Goal: Task Accomplishment & Management: Complete application form

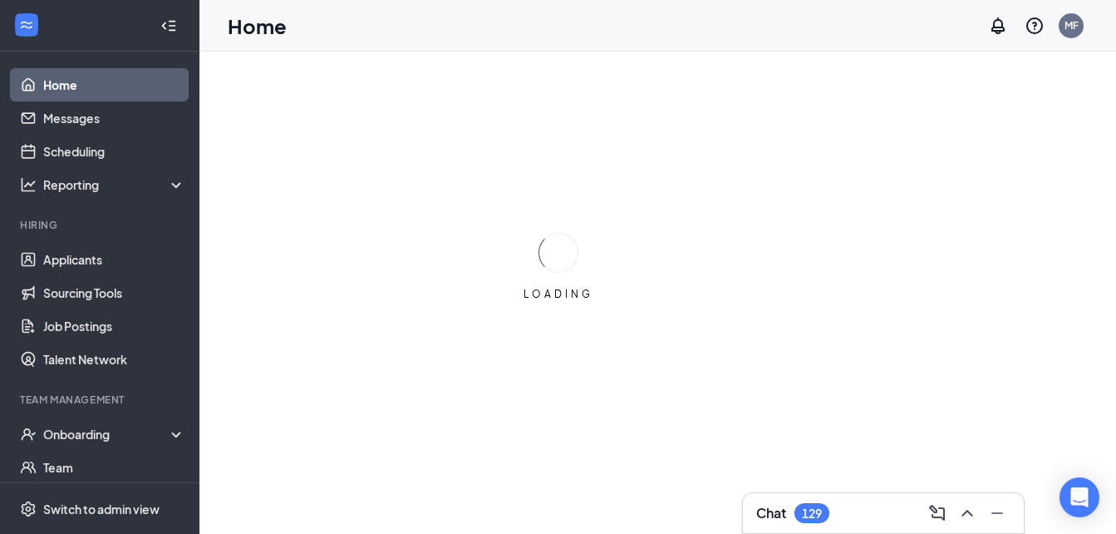
scroll to position [150, 0]
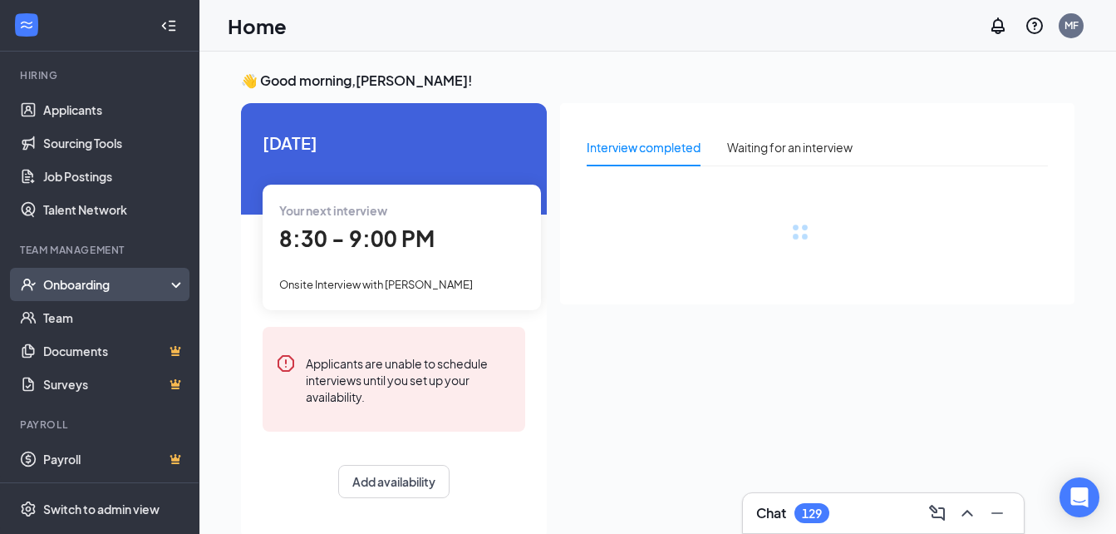
click at [150, 286] on div "Onboarding" at bounding box center [107, 284] width 128 height 17
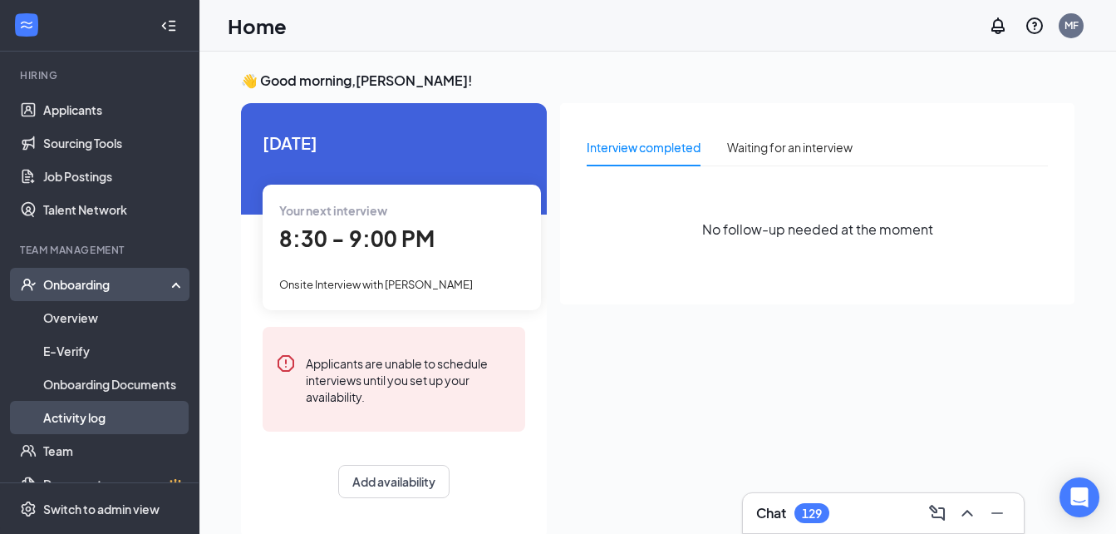
click at [125, 418] on link "Activity log" at bounding box center [114, 417] width 142 height 33
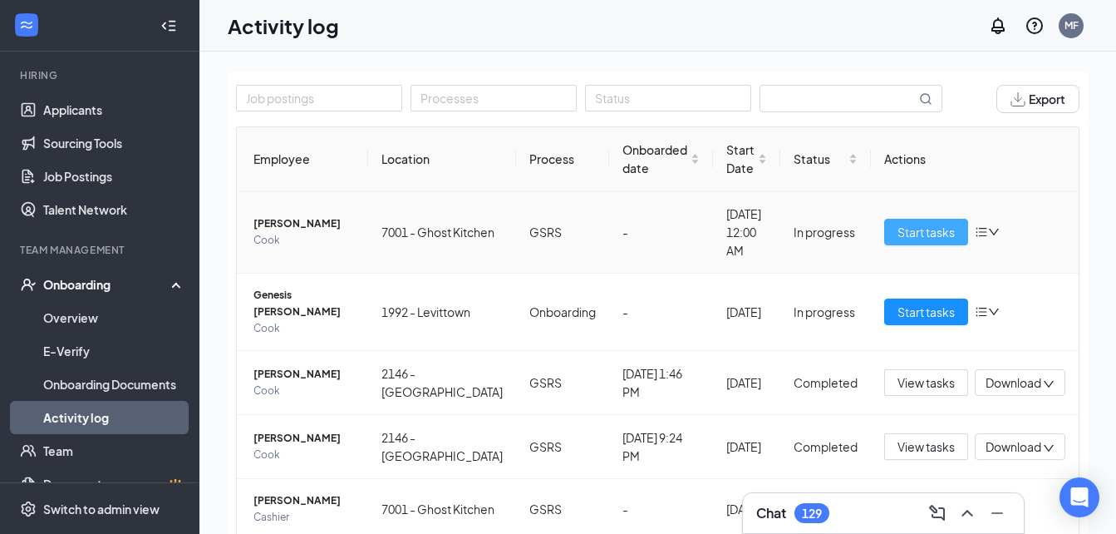
click at [898, 230] on span "Start tasks" at bounding box center [926, 232] width 57 height 18
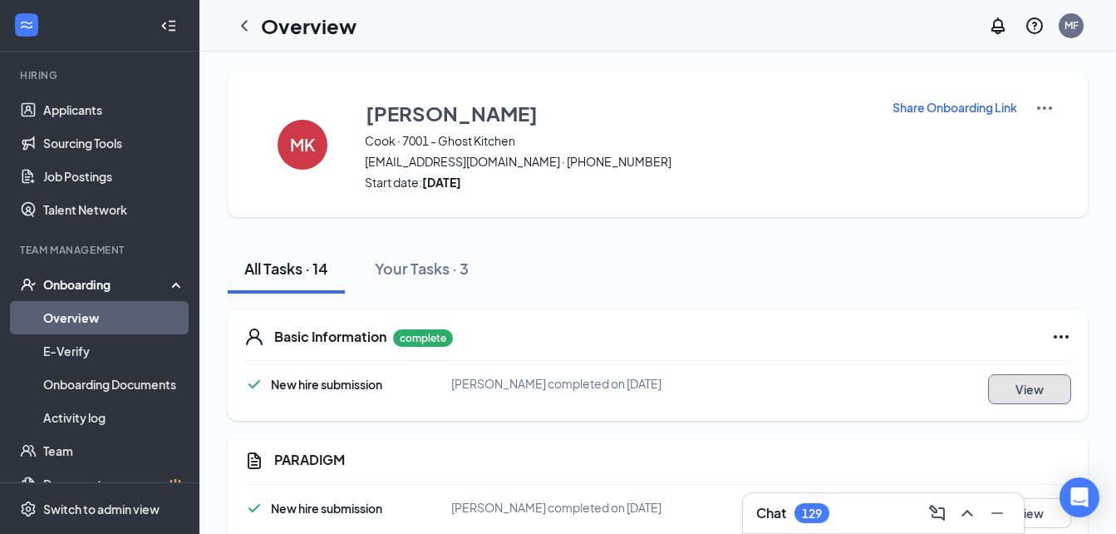
click at [1030, 395] on button "View" at bounding box center [1029, 389] width 83 height 30
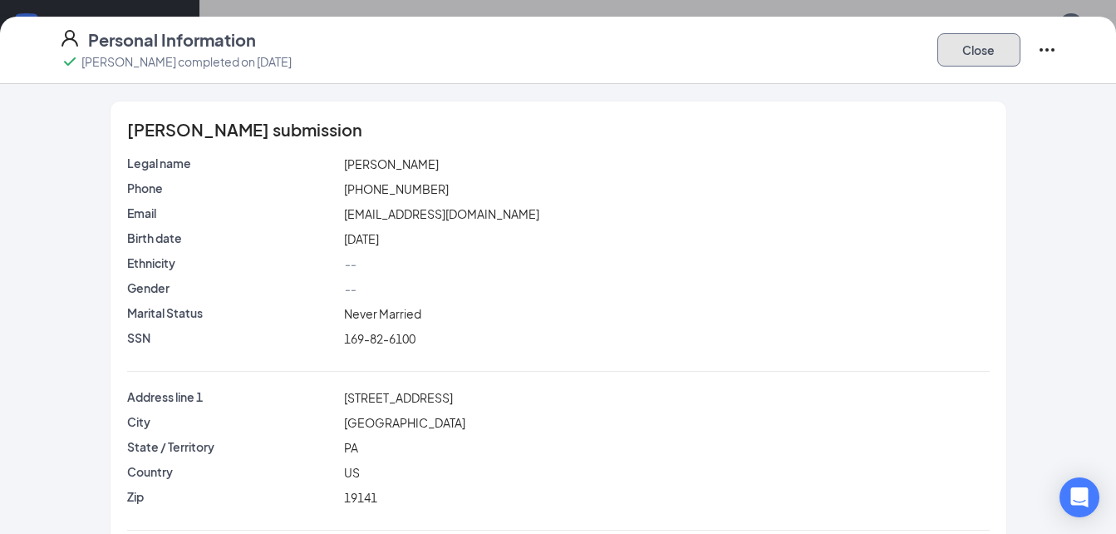
click at [996, 55] on button "Close" at bounding box center [979, 49] width 83 height 33
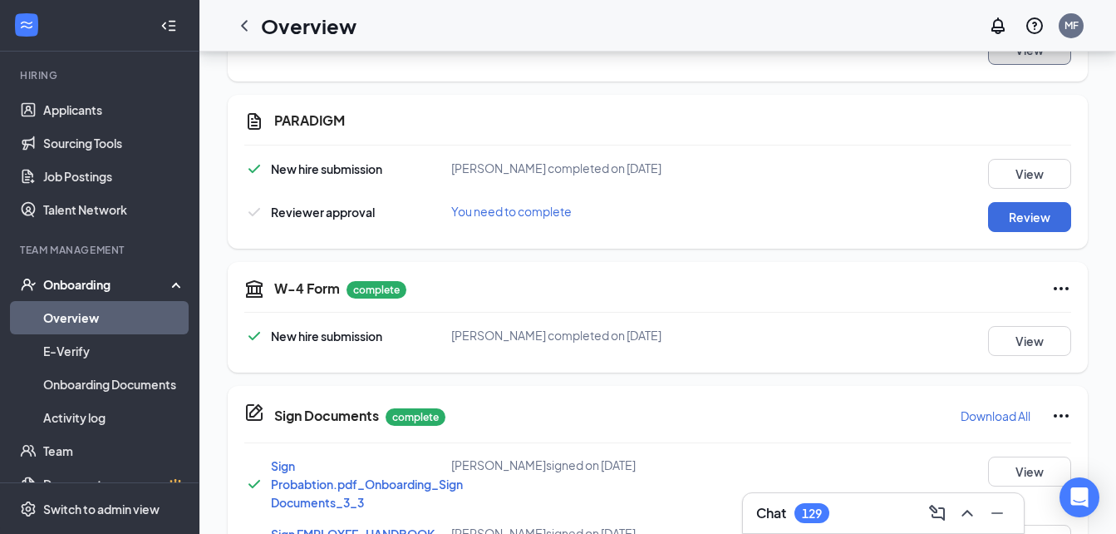
scroll to position [361, 0]
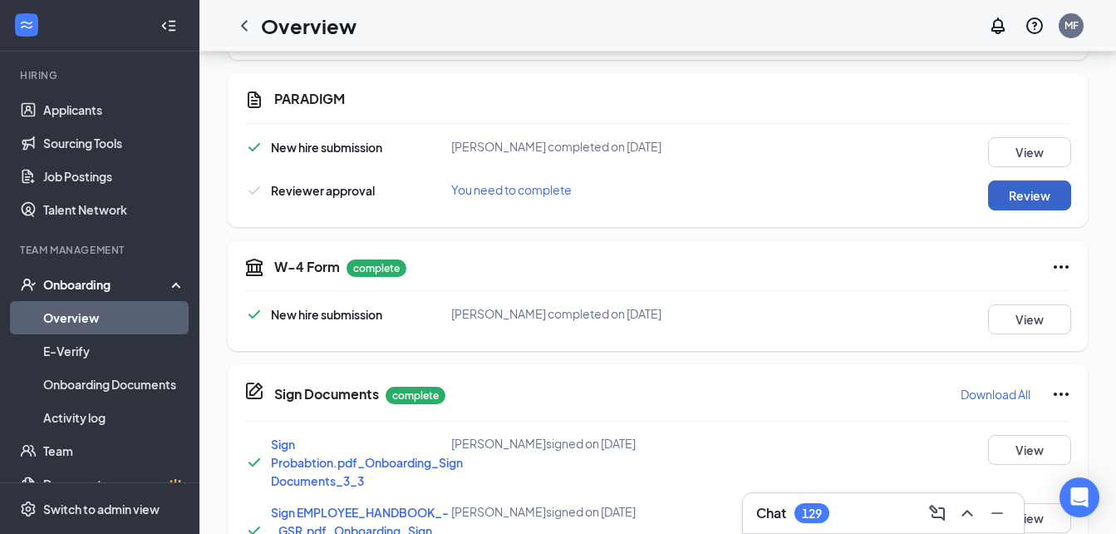
click at [1052, 203] on button "Review" at bounding box center [1029, 195] width 83 height 30
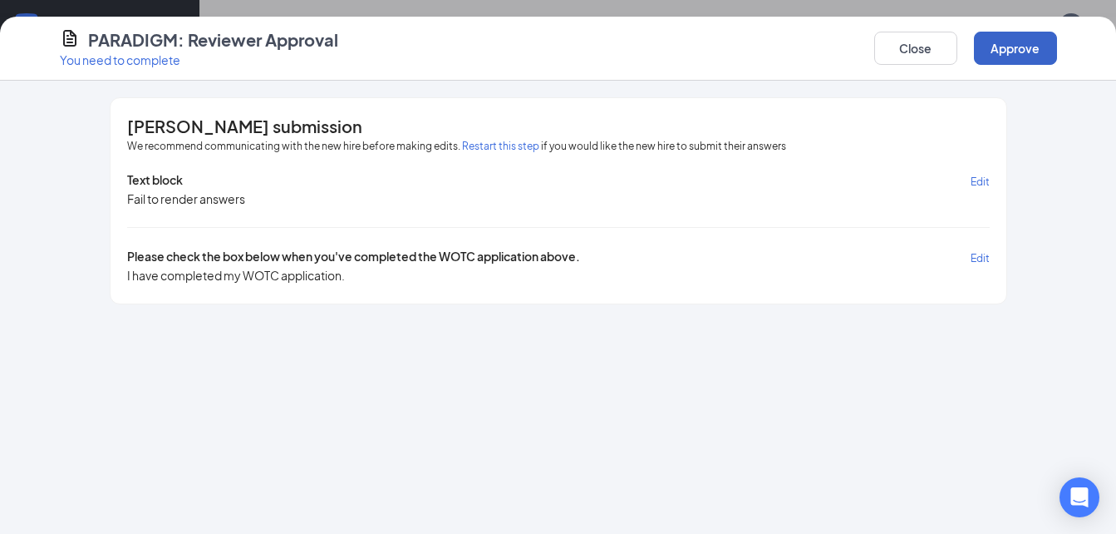
click at [1009, 53] on button "Approve" at bounding box center [1015, 48] width 83 height 33
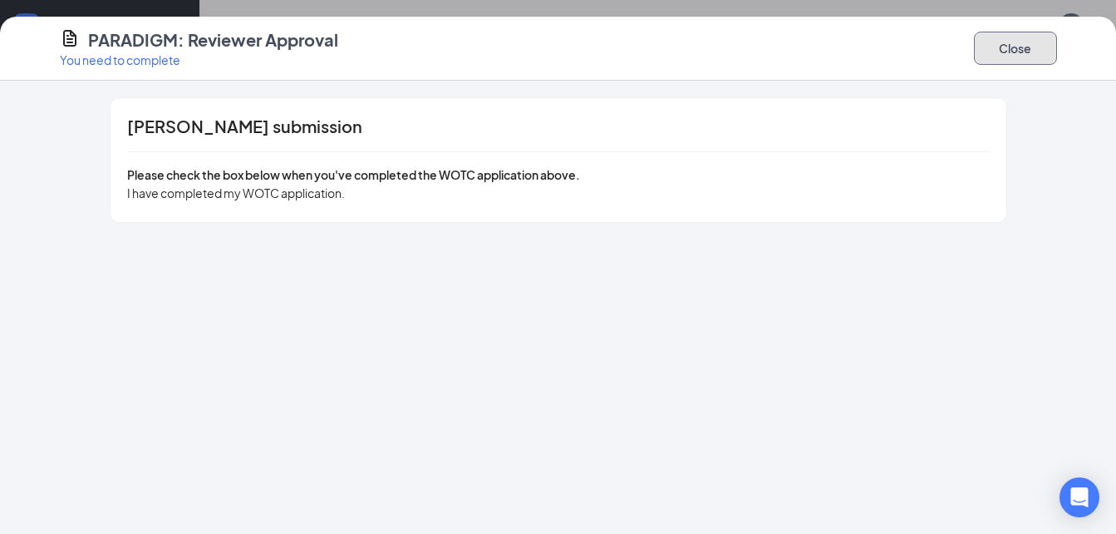
click at [1025, 45] on button "Close" at bounding box center [1015, 48] width 83 height 33
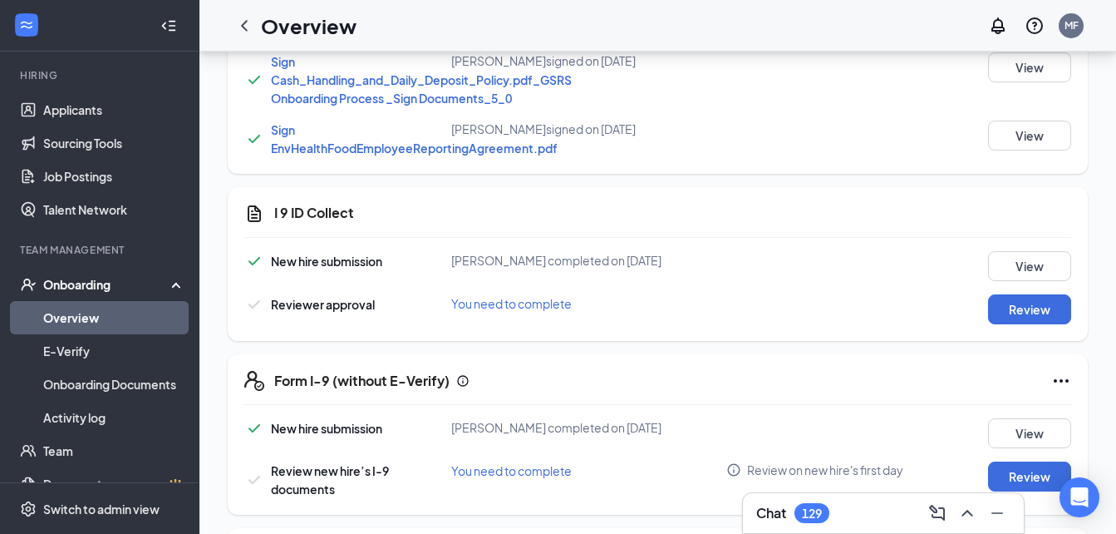
scroll to position [935, 0]
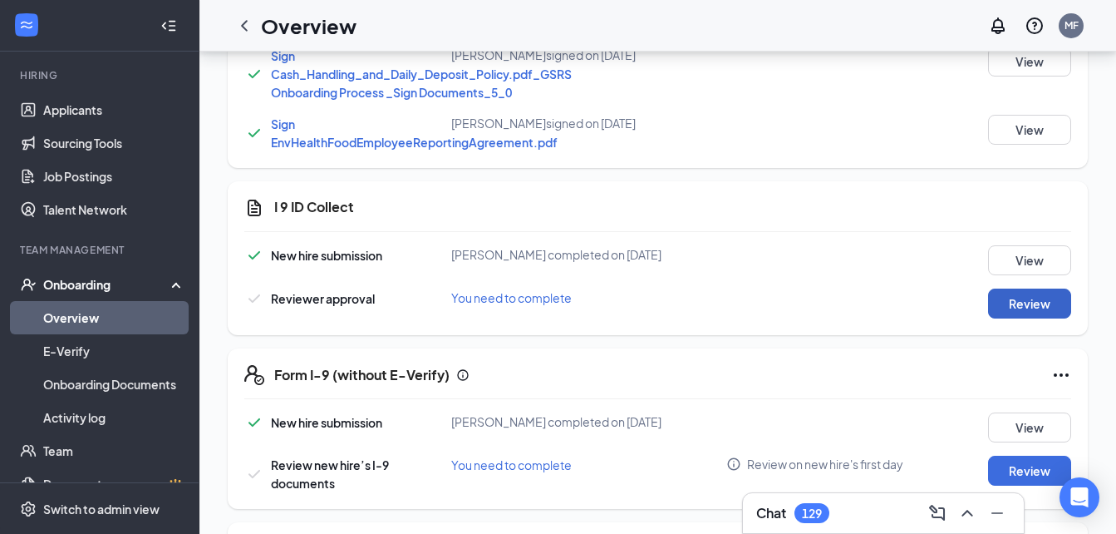
click at [1011, 318] on button "Review" at bounding box center [1029, 303] width 83 height 30
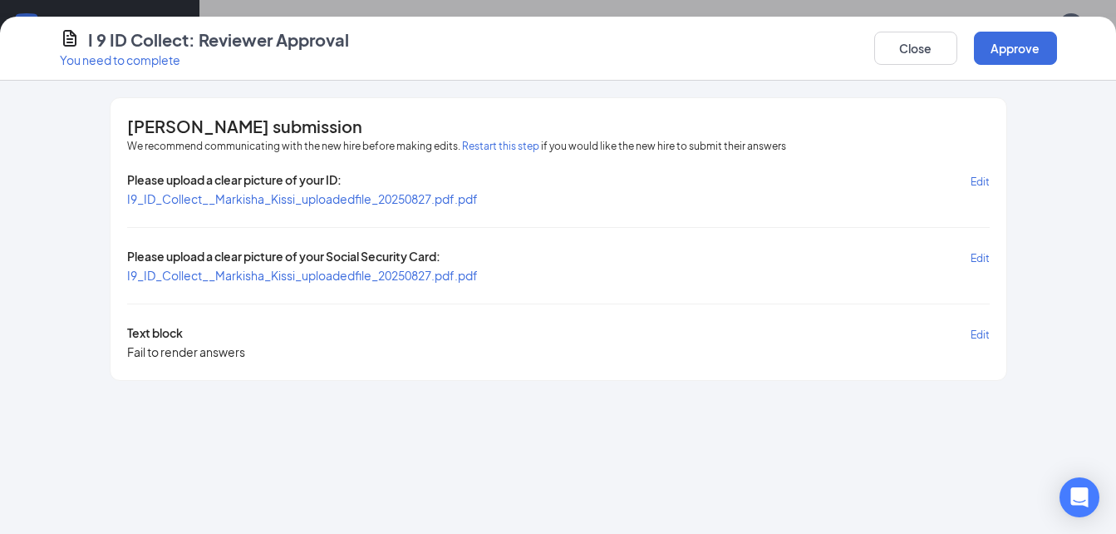
click at [443, 207] on div "Please upload a clear picture of your ID: Edit I9_ID_Collect__Markisha_Kissi_up…" at bounding box center [558, 265] width 863 height 189
click at [455, 198] on span "I9_ID_Collect__Markisha_Kissi_uploadedfile_20250827.pdf.pdf" at bounding box center [302, 198] width 351 height 15
click at [342, 271] on span "I9_ID_Collect__Markisha_Kissi_uploadedfile_20250827.pdf.pdf" at bounding box center [302, 275] width 351 height 15
click at [1021, 33] on button "Approve" at bounding box center [1015, 48] width 83 height 33
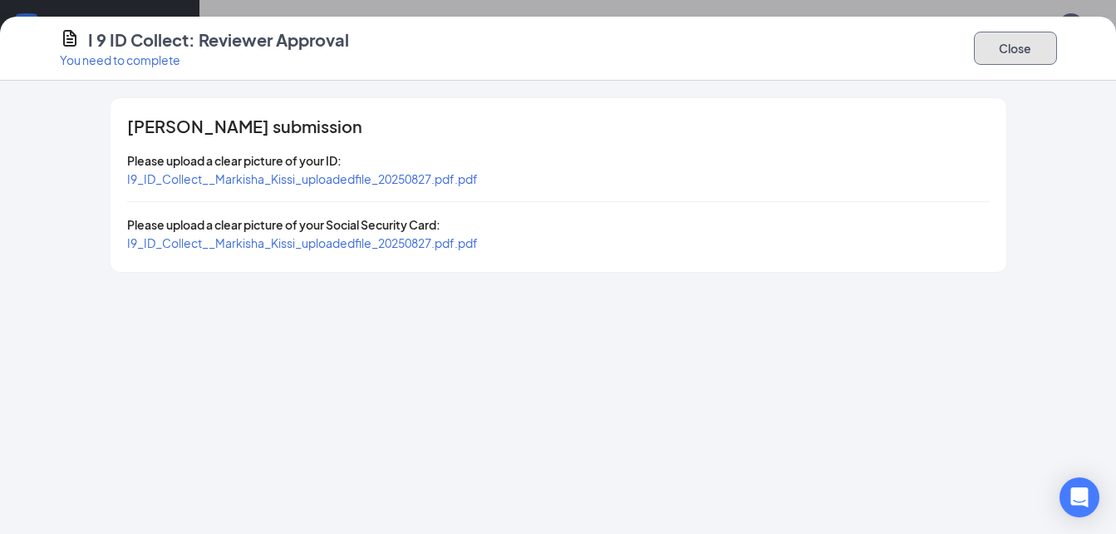
click at [1036, 39] on button "Close" at bounding box center [1015, 48] width 83 height 33
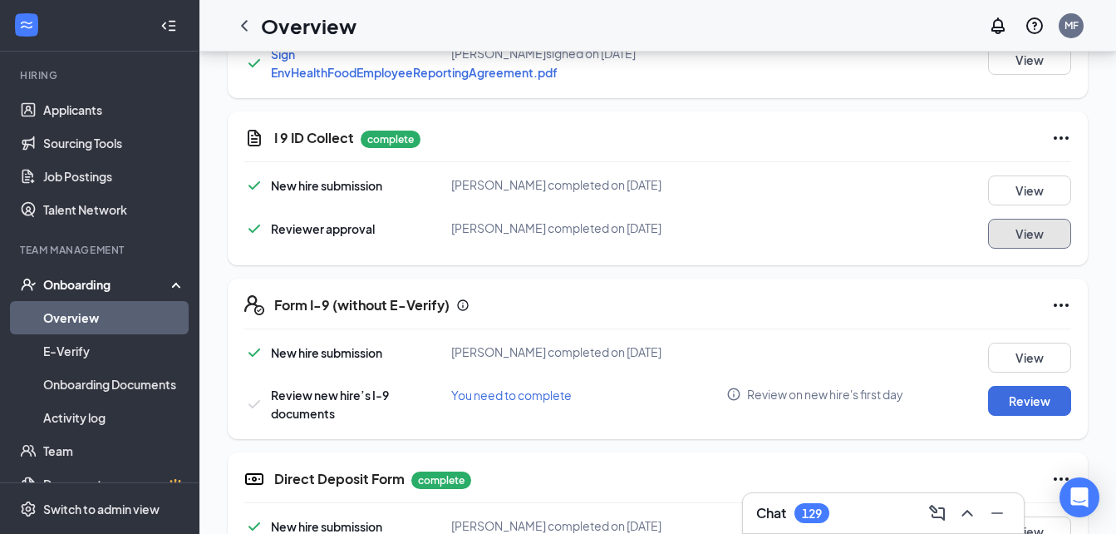
scroll to position [1072, 0]
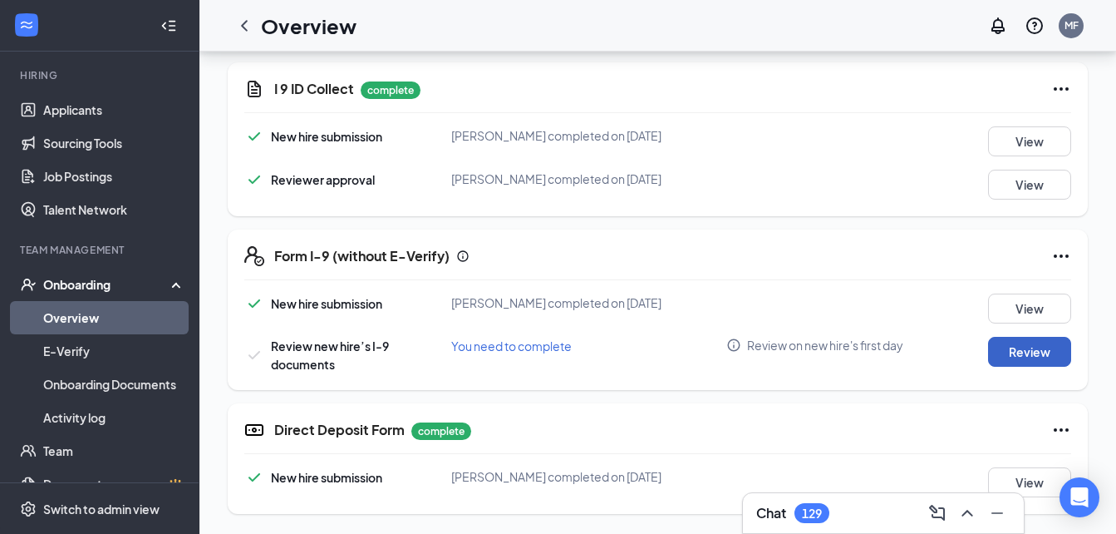
click at [1046, 357] on button "Review" at bounding box center [1029, 352] width 83 height 30
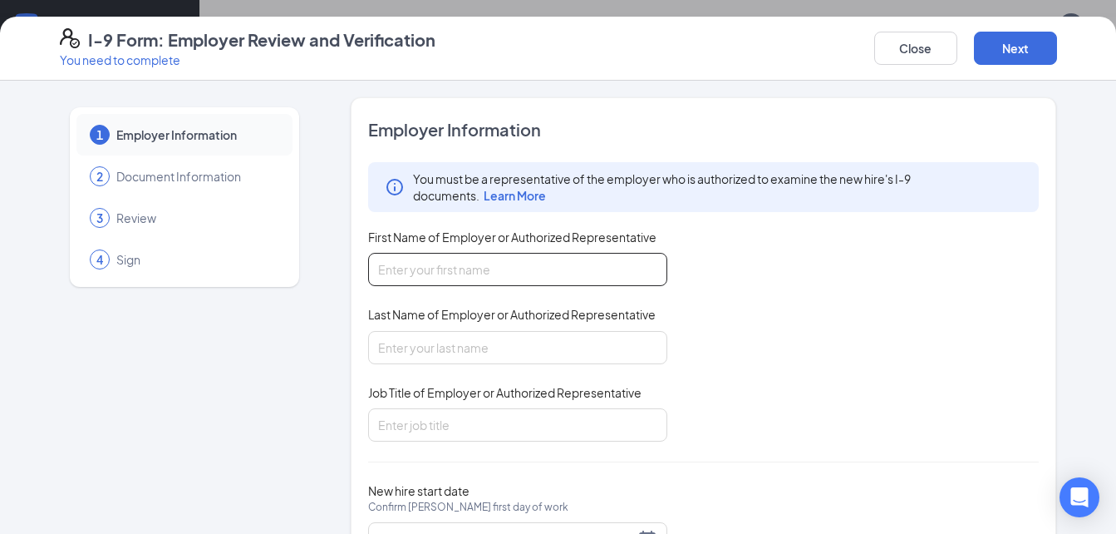
click at [521, 263] on input "First Name of Employer or Authorized Representative" at bounding box center [517, 269] width 299 height 33
type input "ebony"
click at [445, 326] on div "Last Name of Employer or Authorized Representative" at bounding box center [517, 318] width 299 height 24
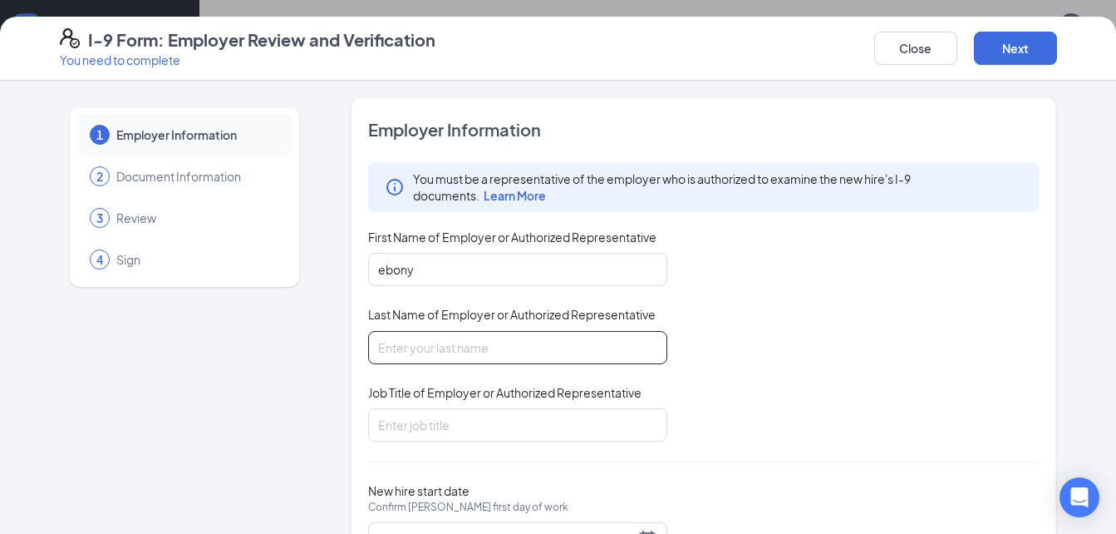
click at [435, 342] on input "Last Name of Employer or Authorized Representative" at bounding box center [517, 347] width 299 height 33
type input "[PERSON_NAME]"
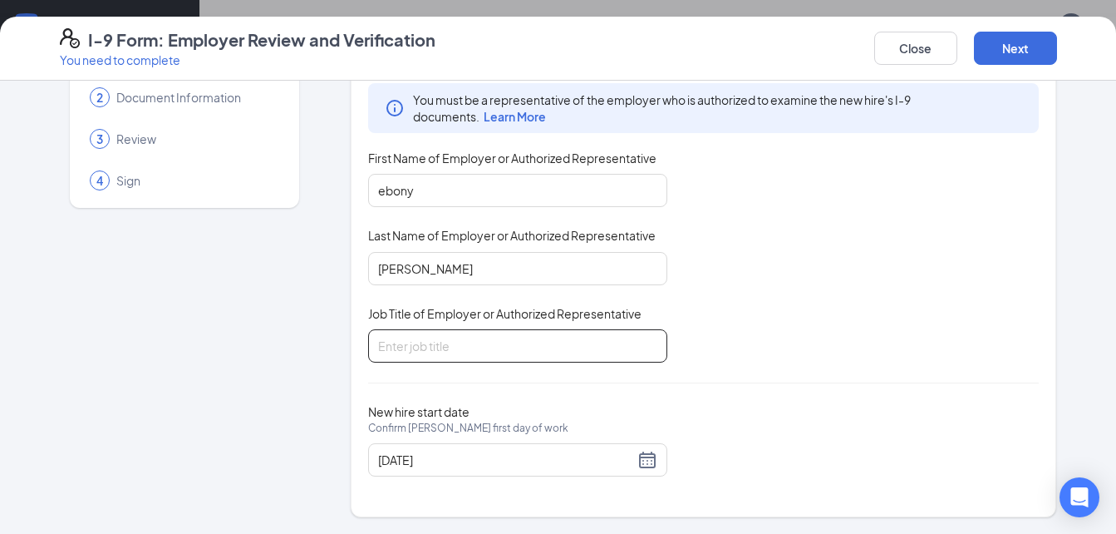
click at [595, 342] on input "Job Title of Employer or Authorized Representative" at bounding box center [517, 345] width 299 height 33
type input "genreal manger"
click at [1025, 42] on button "Next" at bounding box center [1015, 48] width 83 height 33
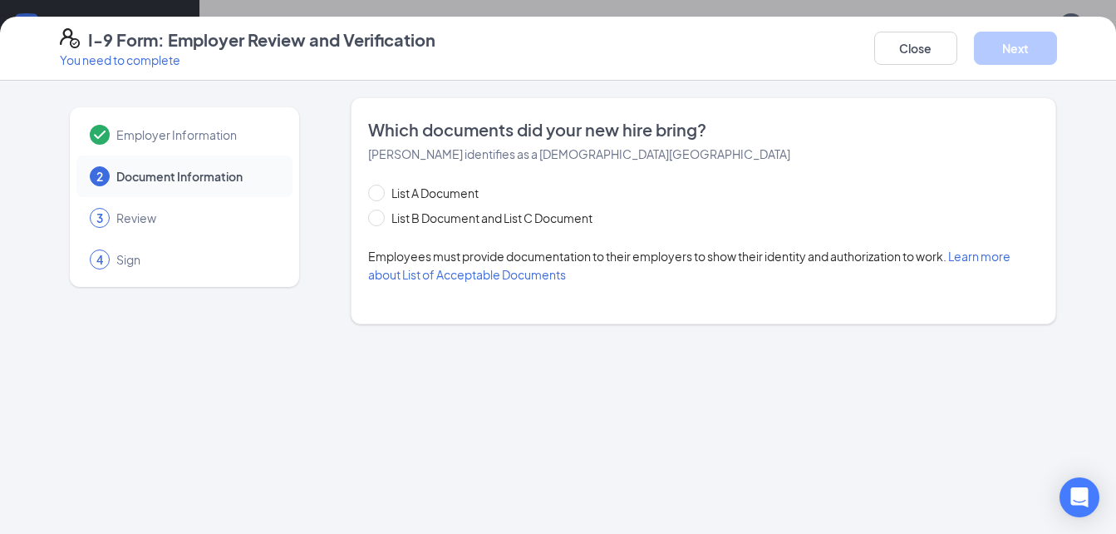
scroll to position [0, 0]
click at [441, 214] on span "List B Document and List C Document" at bounding box center [492, 218] width 214 height 18
click at [380, 214] on input "List B Document and List C Document" at bounding box center [374, 215] width 12 height 12
radio input "true"
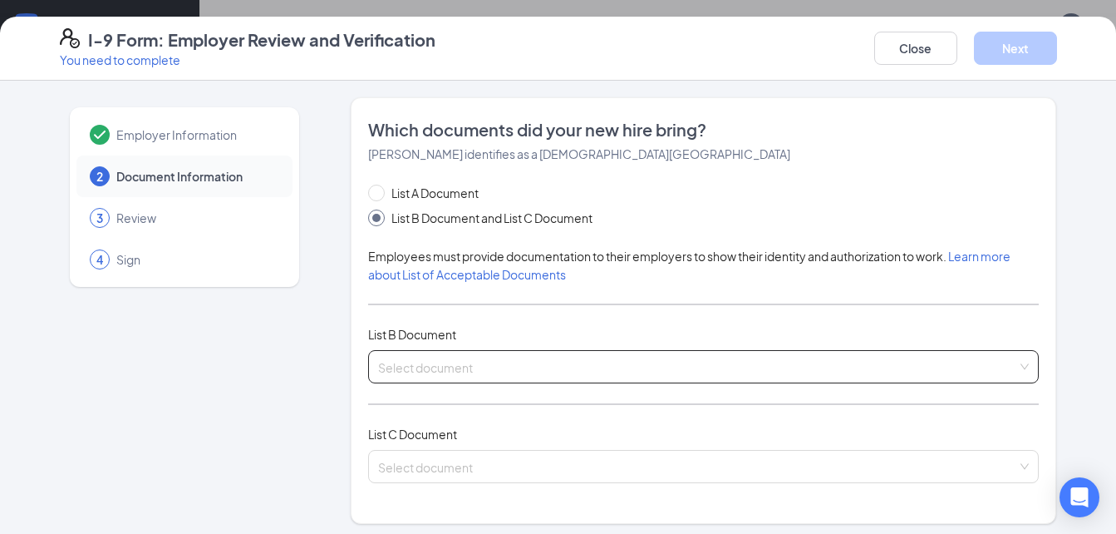
click at [912, 375] on input "search" at bounding box center [698, 363] width 640 height 25
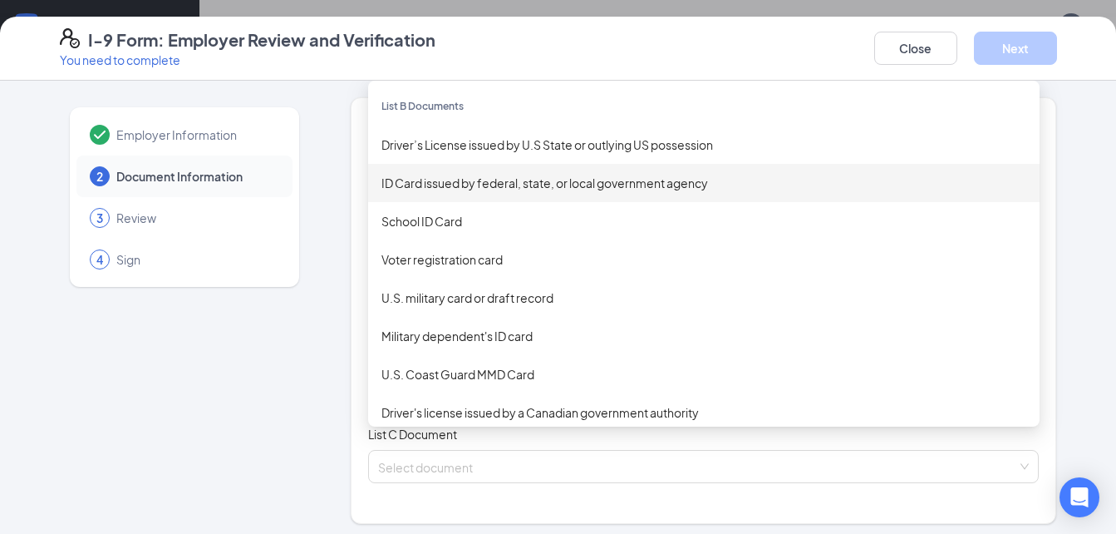
click at [619, 184] on div "ID Card issued by federal, state, or local government agency" at bounding box center [703, 183] width 645 height 18
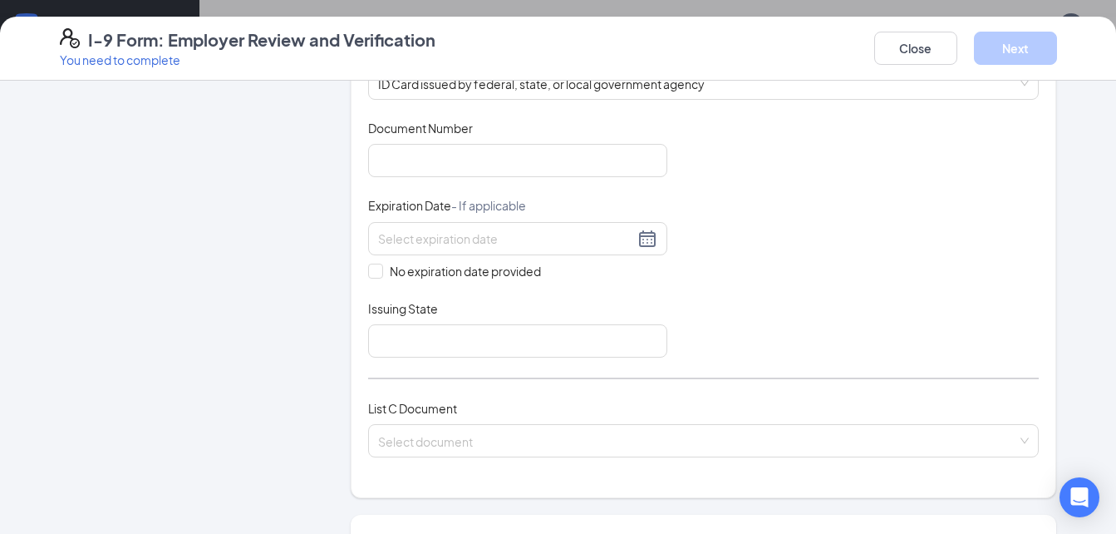
scroll to position [286, 0]
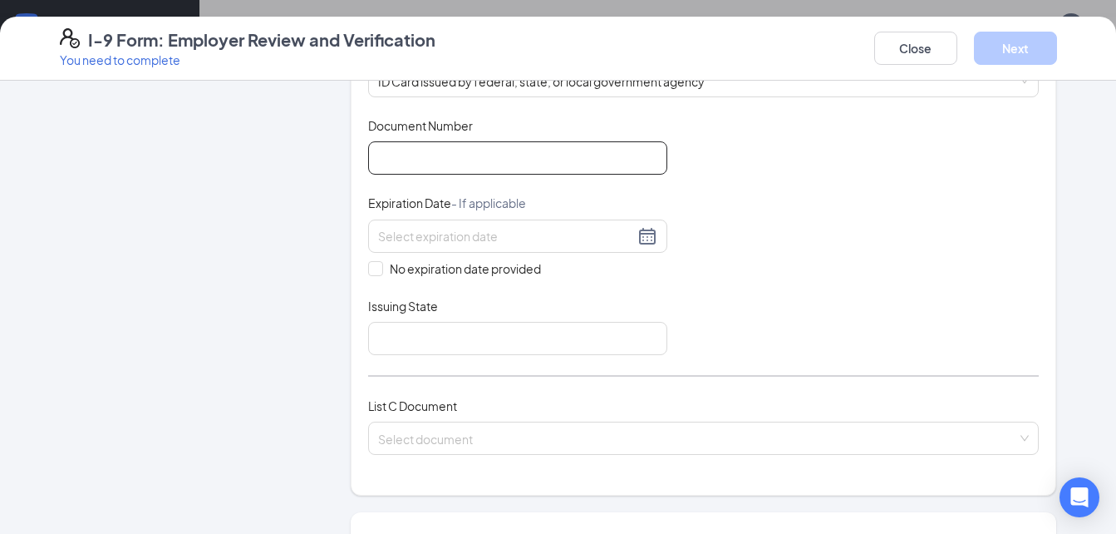
click at [624, 166] on input "Document Number" at bounding box center [517, 157] width 299 height 33
type input "34889646"
click at [593, 239] on input at bounding box center [506, 236] width 256 height 18
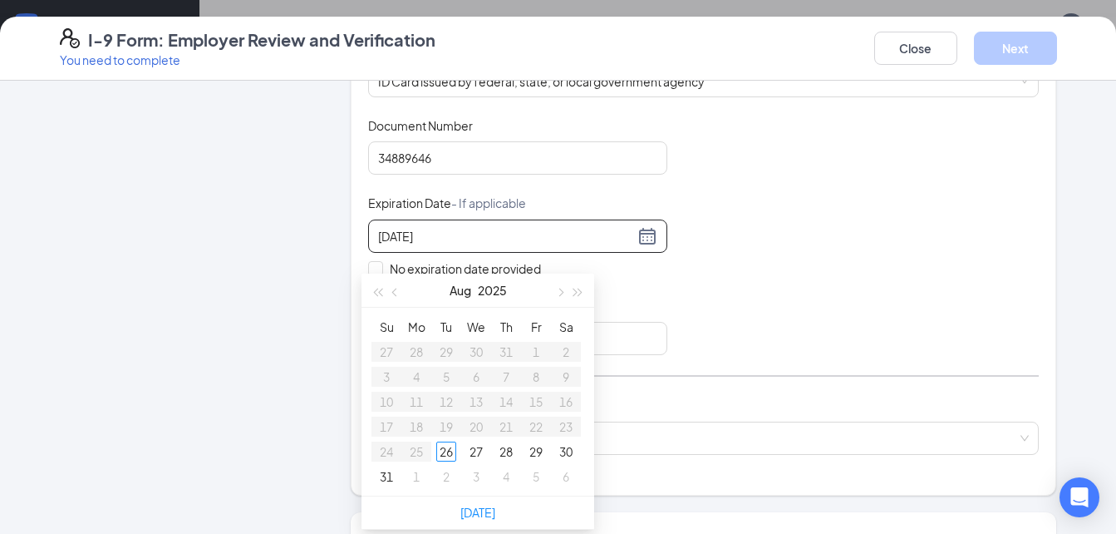
type input "[DATE]"
click at [736, 283] on div "Document Title ID Card issued by federal, state, or local government agency Doc…" at bounding box center [704, 236] width 672 height 238
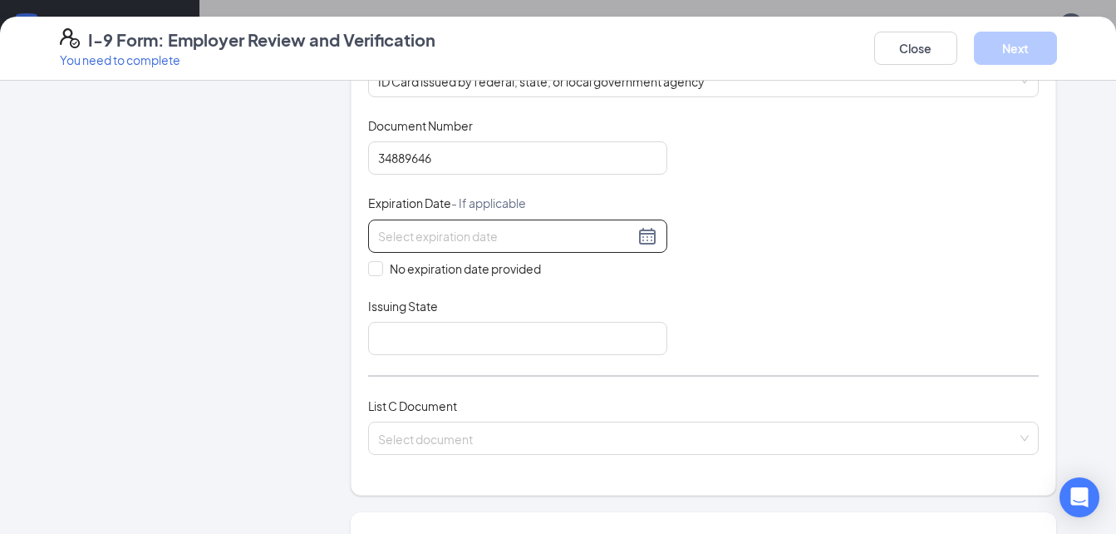
click at [639, 244] on div at bounding box center [517, 236] width 279 height 20
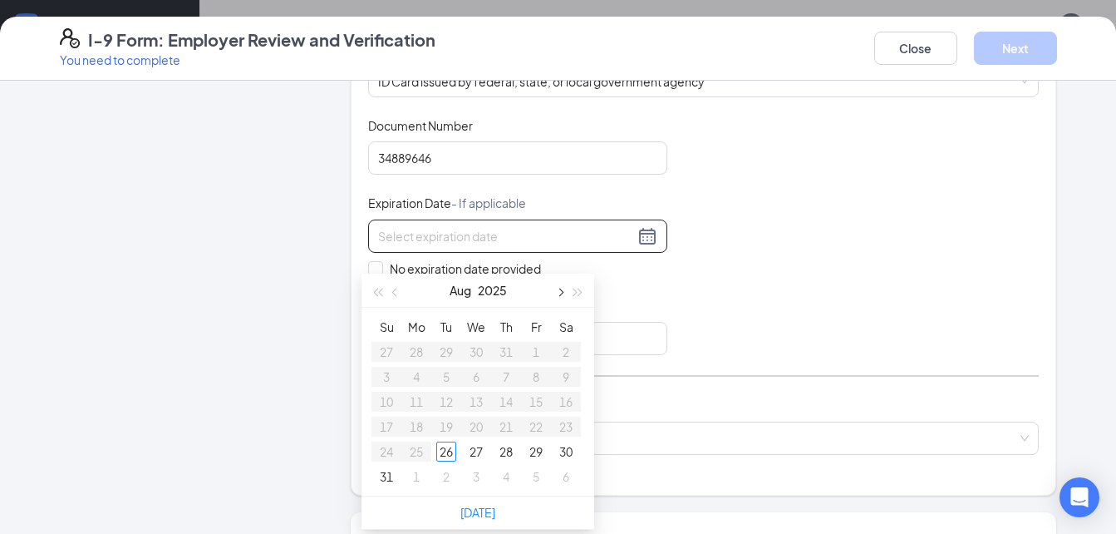
click at [565, 273] on button "button" at bounding box center [559, 289] width 18 height 33
type input "[DATE]"
click at [385, 466] on div "30" at bounding box center [387, 476] width 20 height 20
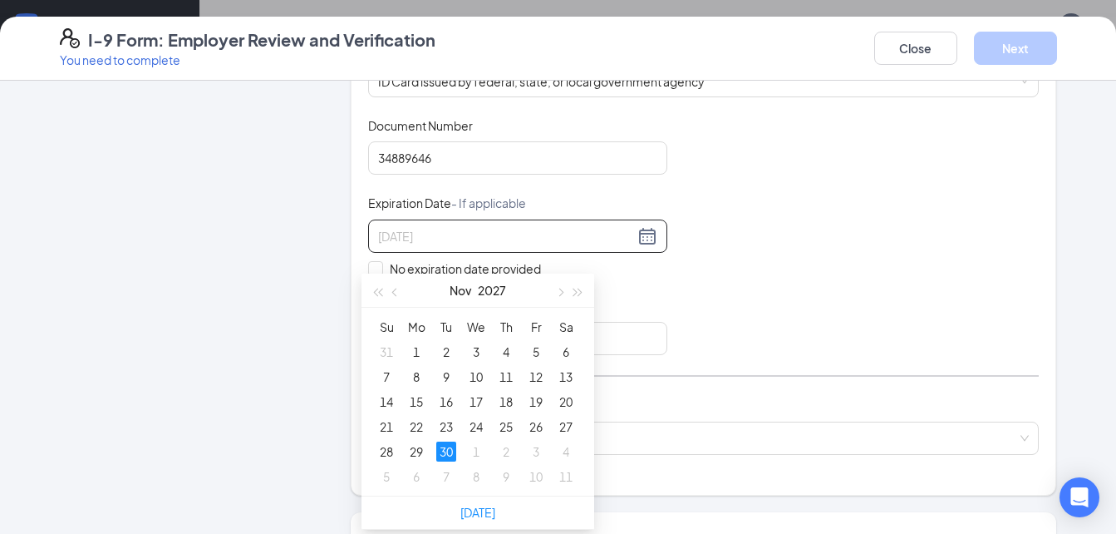
click at [452, 441] on div "30" at bounding box center [446, 451] width 20 height 20
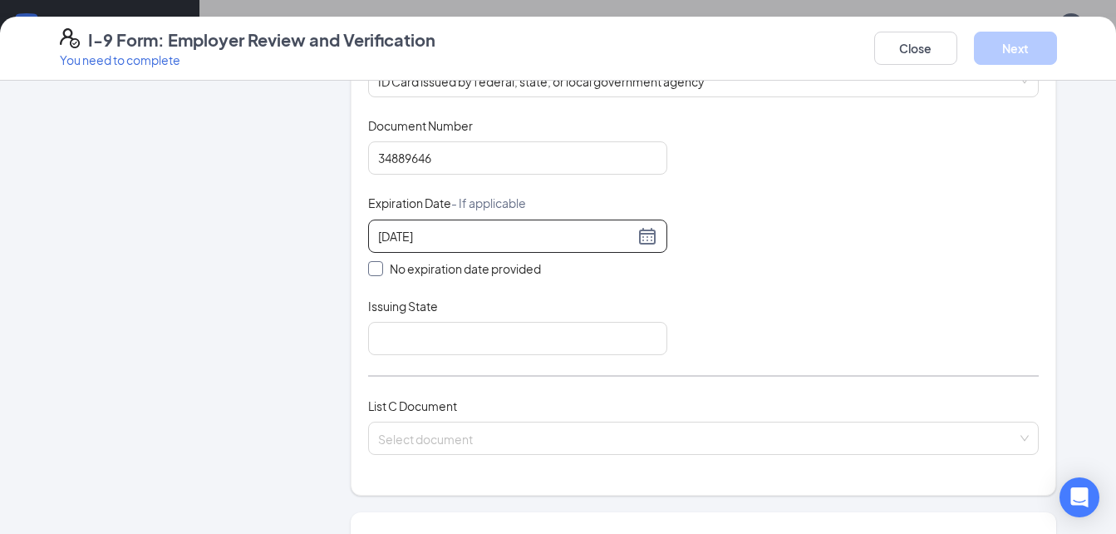
type input "[DATE]"
click at [368, 266] on input "No expiration date provided" at bounding box center [374, 267] width 12 height 12
checkbox input "true"
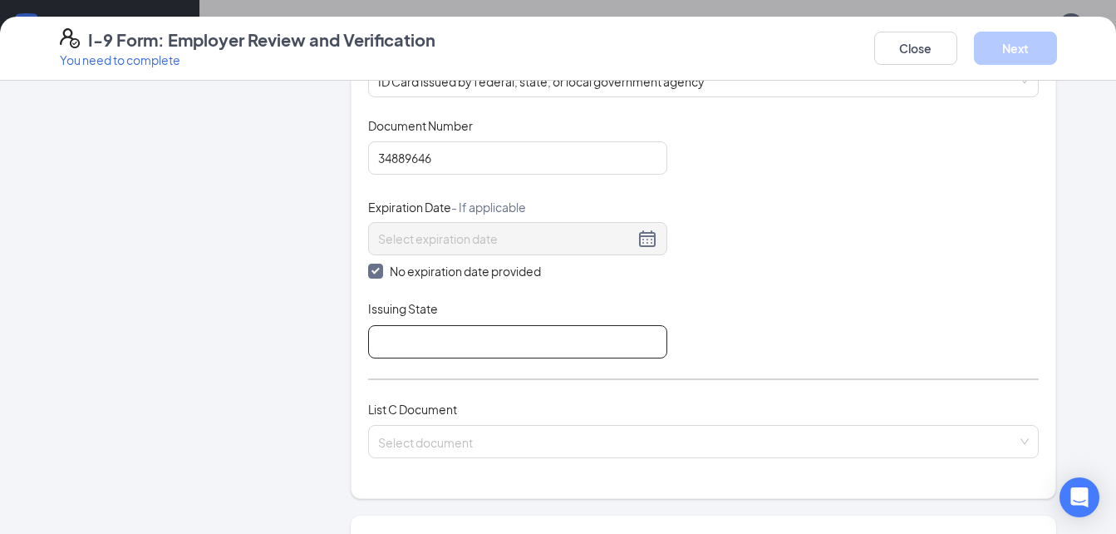
click at [403, 346] on input "Issuing State" at bounding box center [517, 341] width 299 height 33
type input "pa"
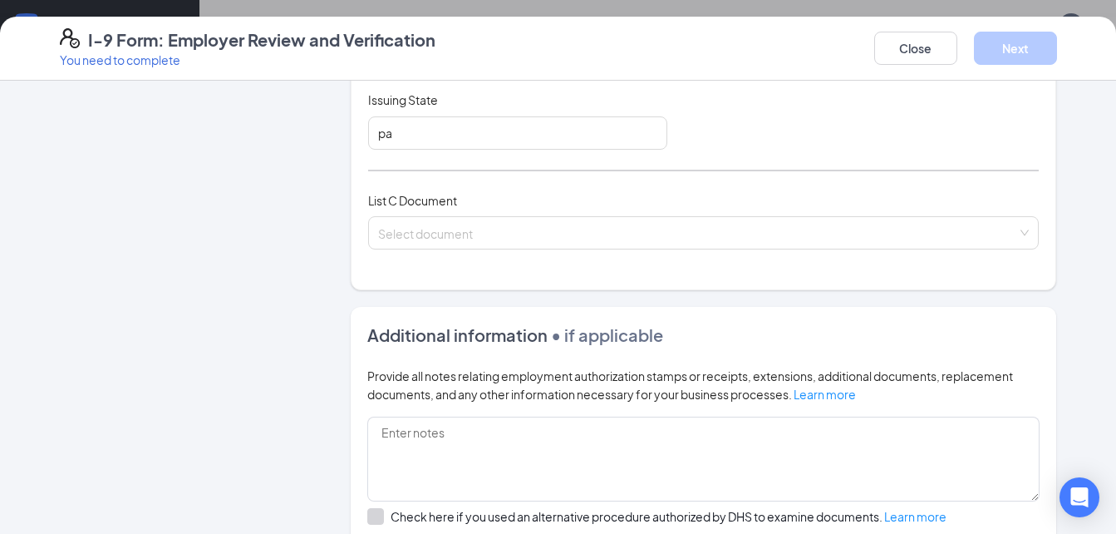
scroll to position [524, 0]
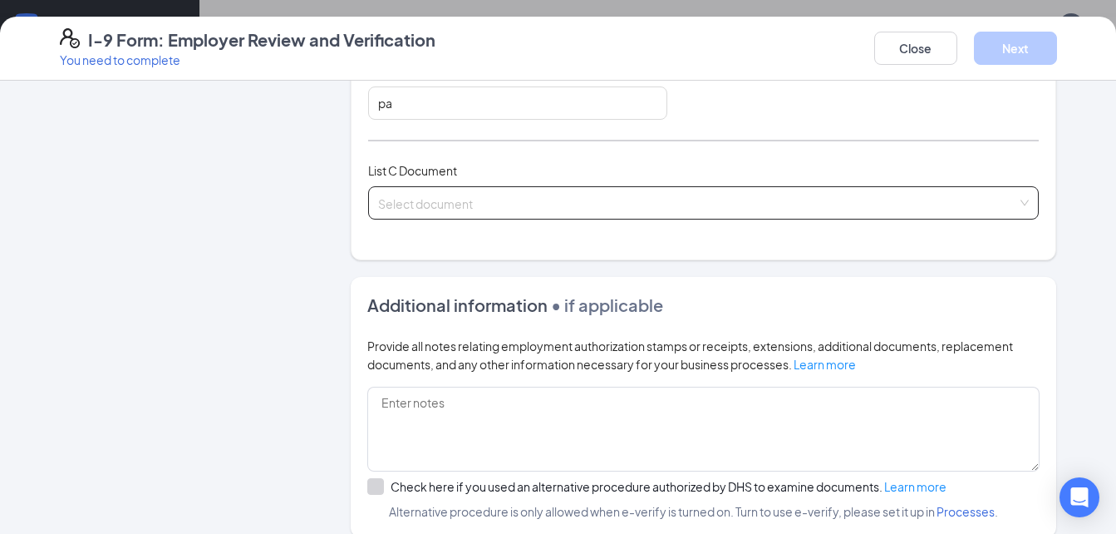
click at [927, 212] on span at bounding box center [698, 203] width 640 height 32
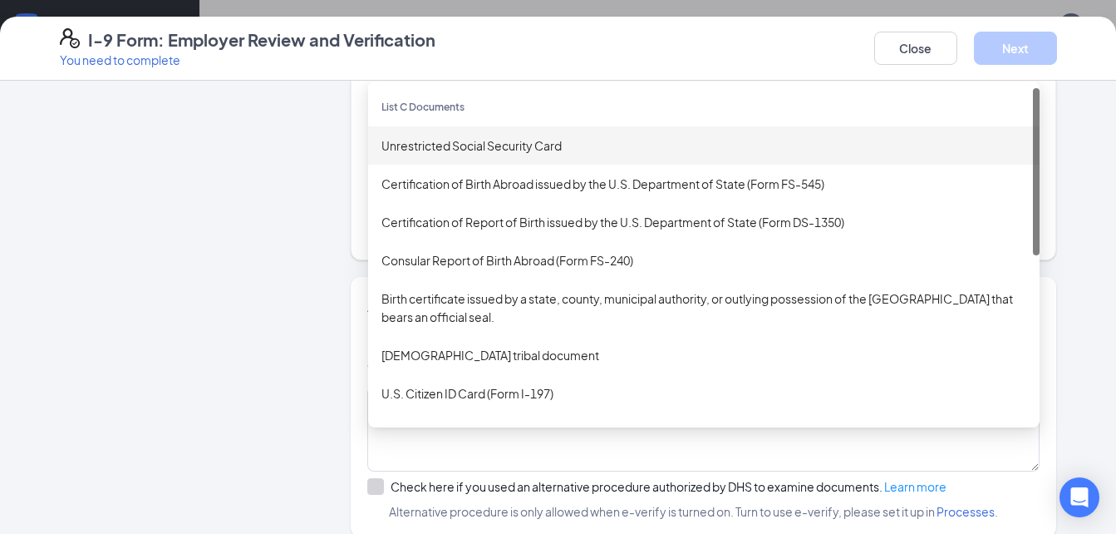
click at [677, 135] on div "Unrestricted Social Security Card" at bounding box center [704, 145] width 672 height 38
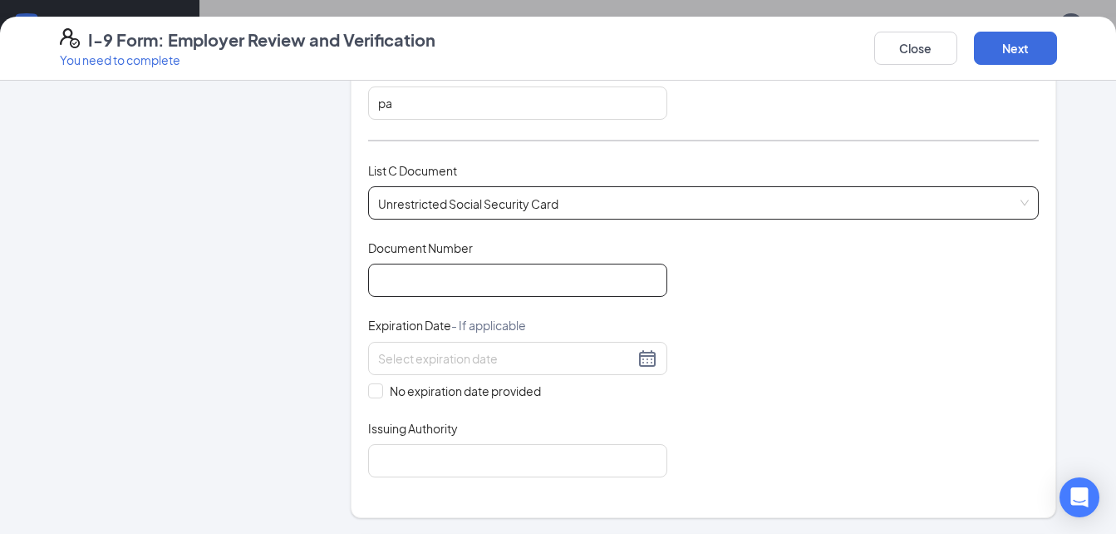
click at [534, 282] on input "Document Number" at bounding box center [517, 279] width 299 height 33
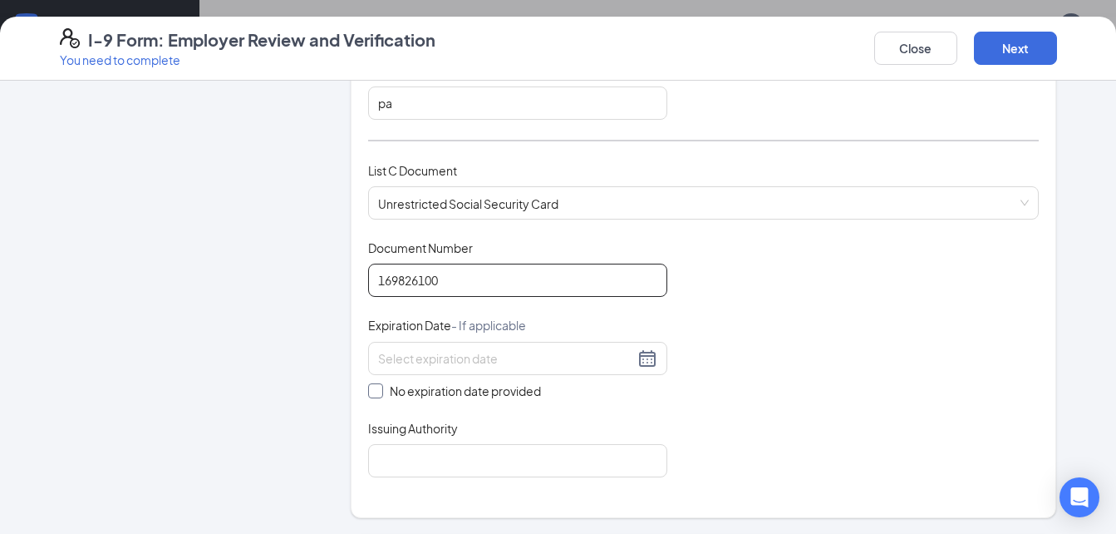
type input "169826100"
click at [376, 391] on span at bounding box center [375, 390] width 15 height 15
click at [376, 391] on input "No expiration date provided" at bounding box center [374, 389] width 12 height 12
checkbox input "true"
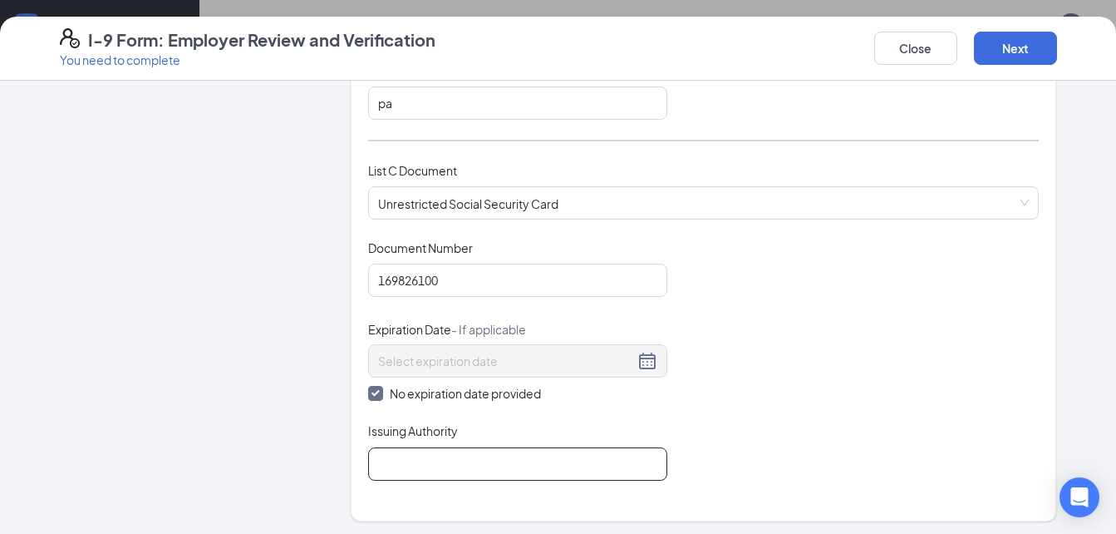
click at [438, 460] on input "Issuing Authority" at bounding box center [517, 463] width 299 height 33
type input "usa"
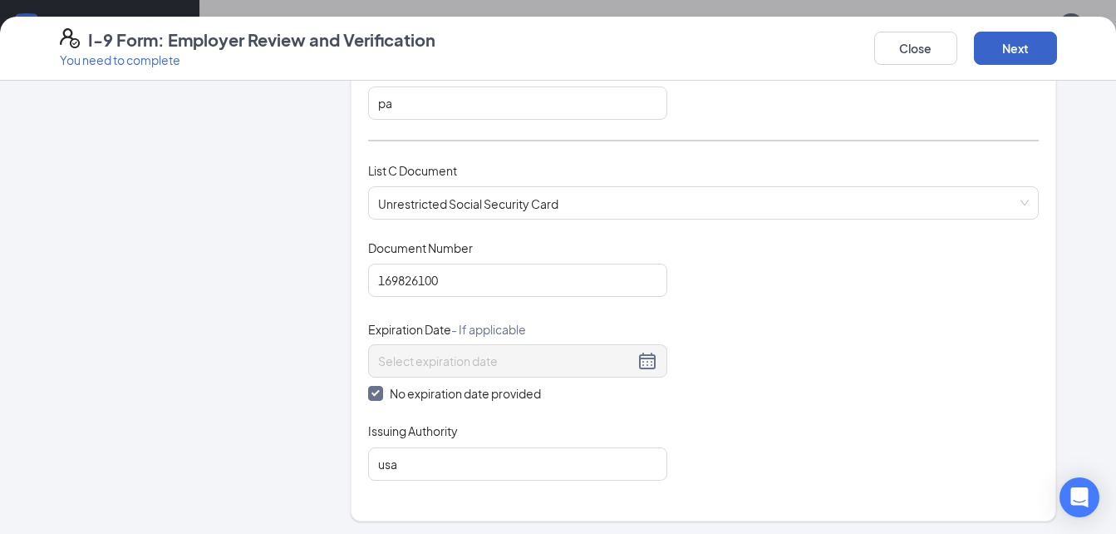
click at [1007, 51] on button "Next" at bounding box center [1015, 48] width 83 height 33
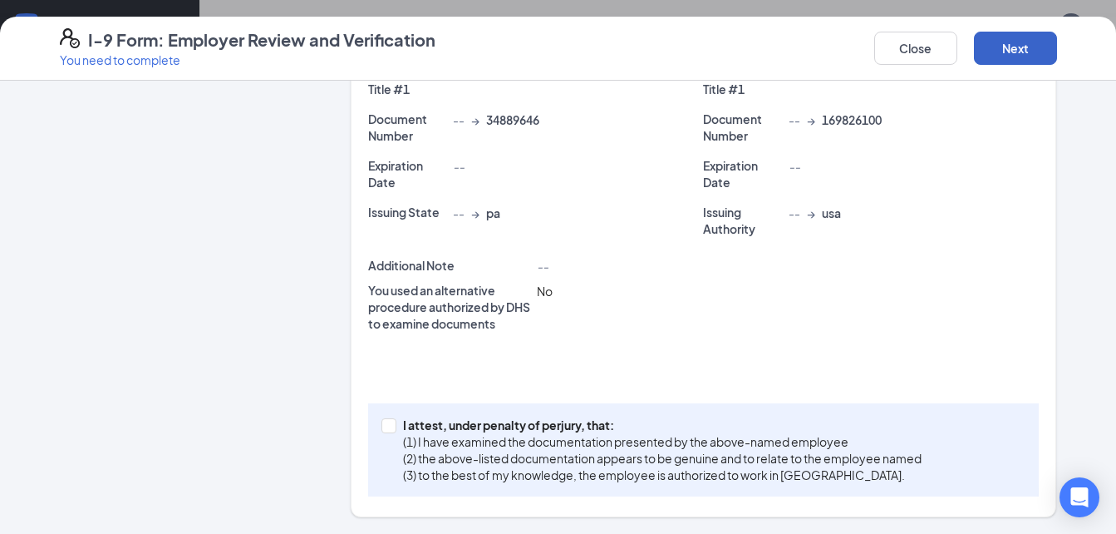
click at [1007, 51] on button "Next" at bounding box center [1015, 48] width 83 height 33
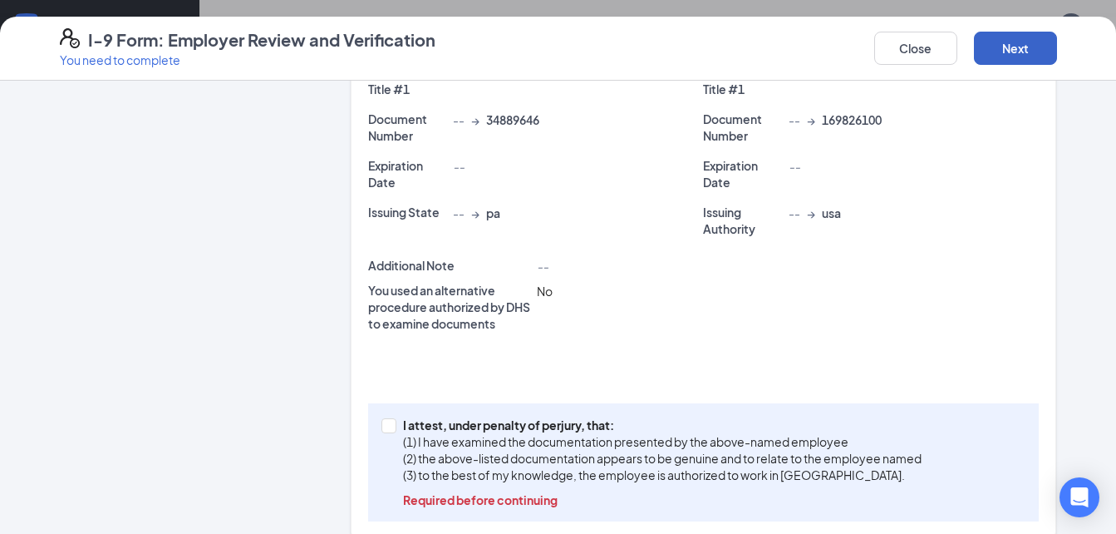
scroll to position [432, 0]
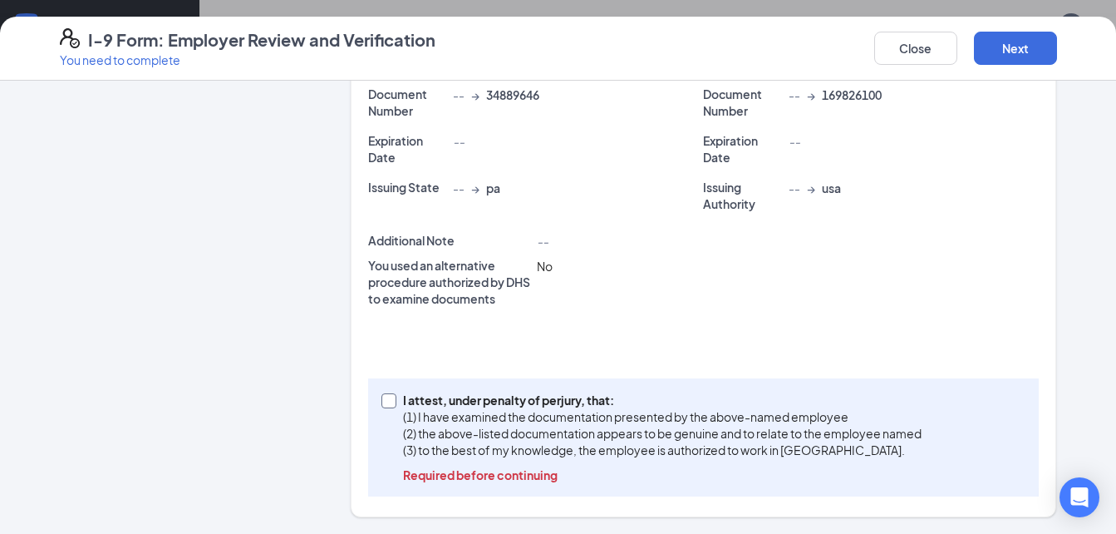
click at [396, 406] on span "I attest, under penalty of [PERSON_NAME], that: (1) I have examined the documen…" at bounding box center [662, 436] width 532 height 91
click at [391, 405] on input "I attest, under penalty of [PERSON_NAME], that: (1) I have examined the documen…" at bounding box center [387, 399] width 12 height 12
checkbox input "true"
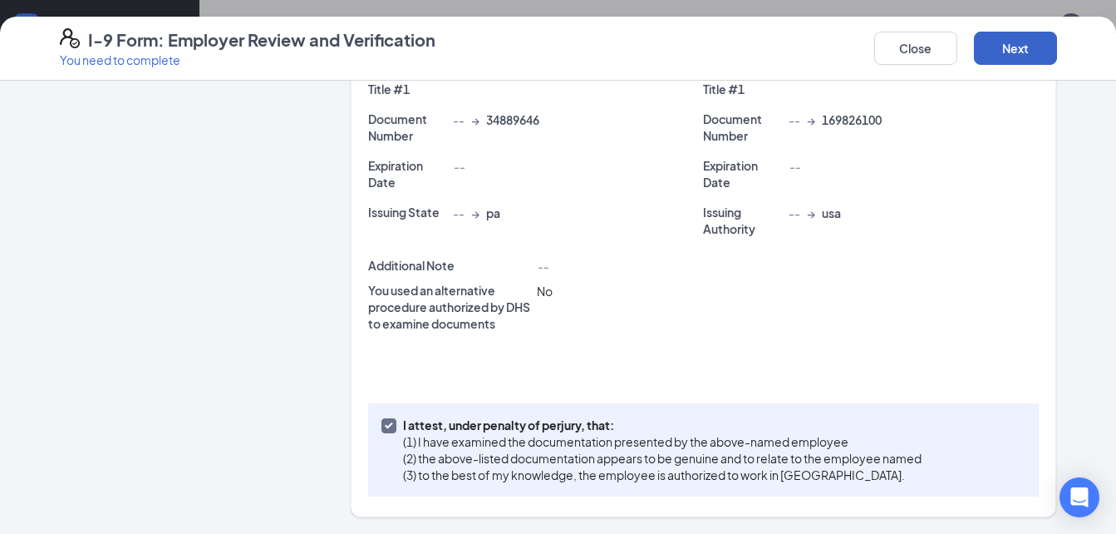
click at [1006, 54] on button "Next" at bounding box center [1015, 48] width 83 height 33
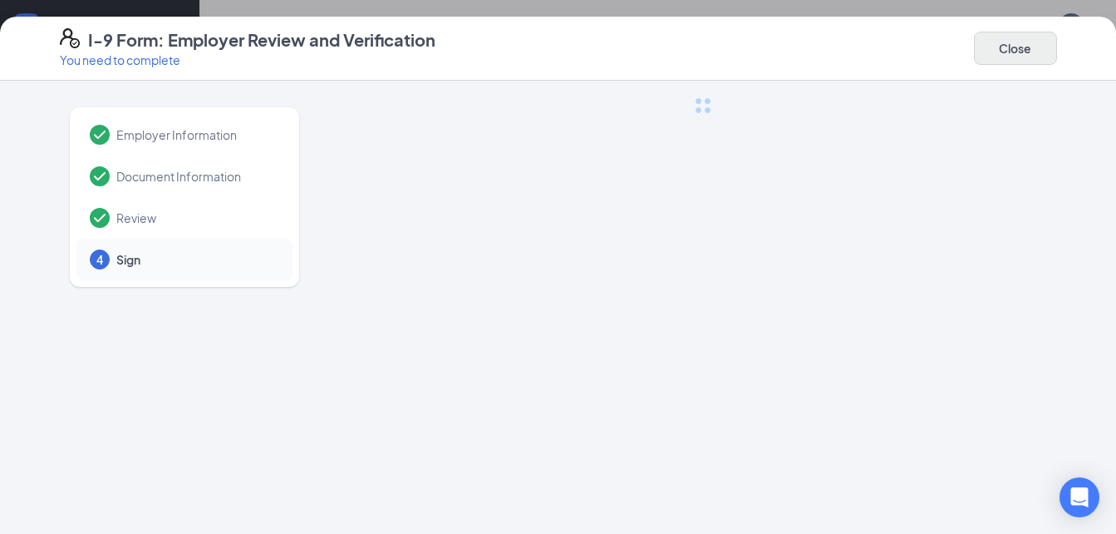
scroll to position [1070, 0]
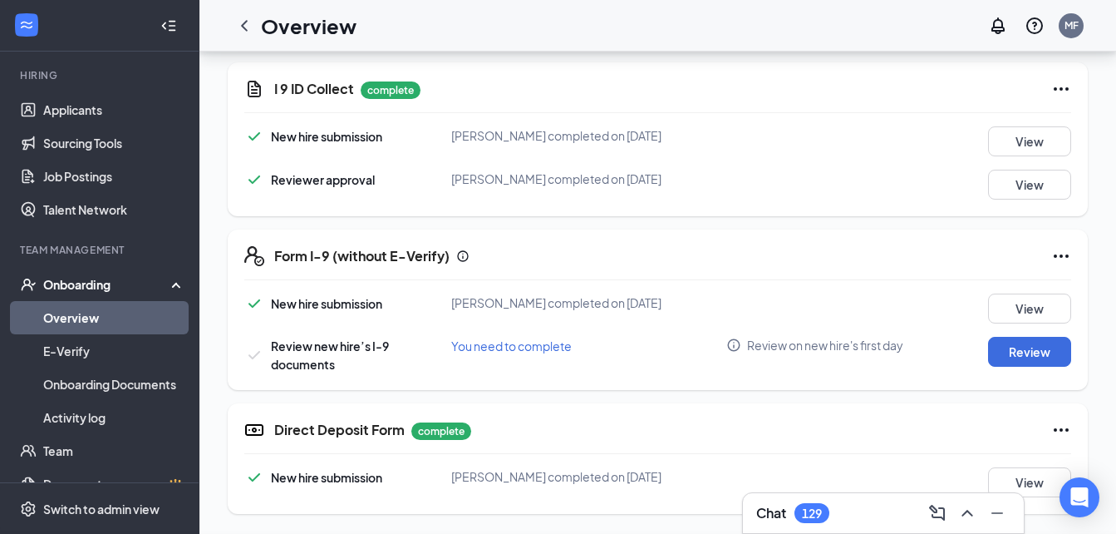
click at [536, 231] on div "I-9 Form: Employer Review and Verification You need to complete Close Employer …" at bounding box center [558, 267] width 1116 height 534
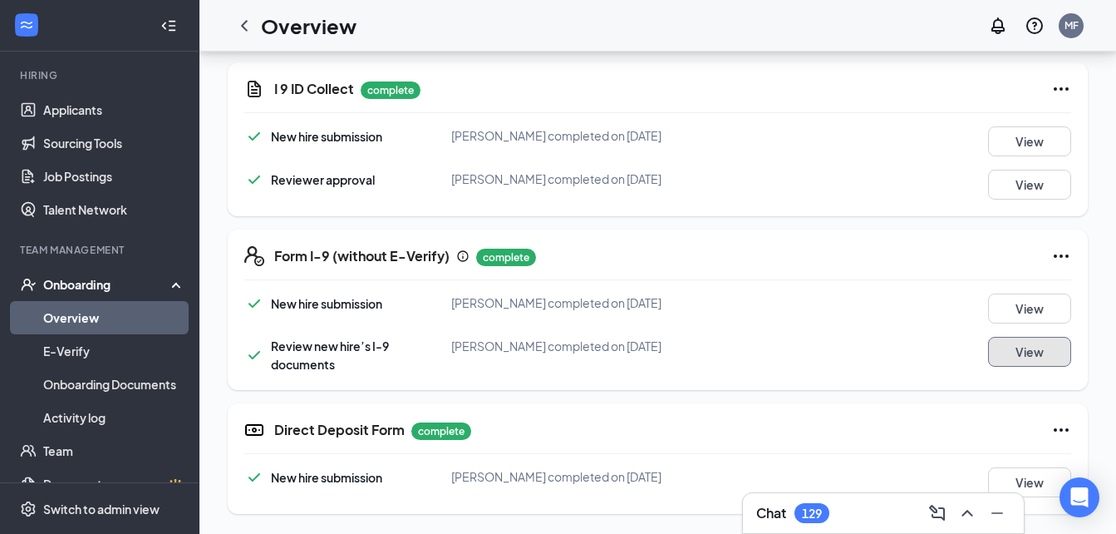
scroll to position [1072, 0]
click at [881, 162] on div "New hire submission [PERSON_NAME] completed on [DATE] View Reviewer approval [P…" at bounding box center [657, 162] width 827 height 73
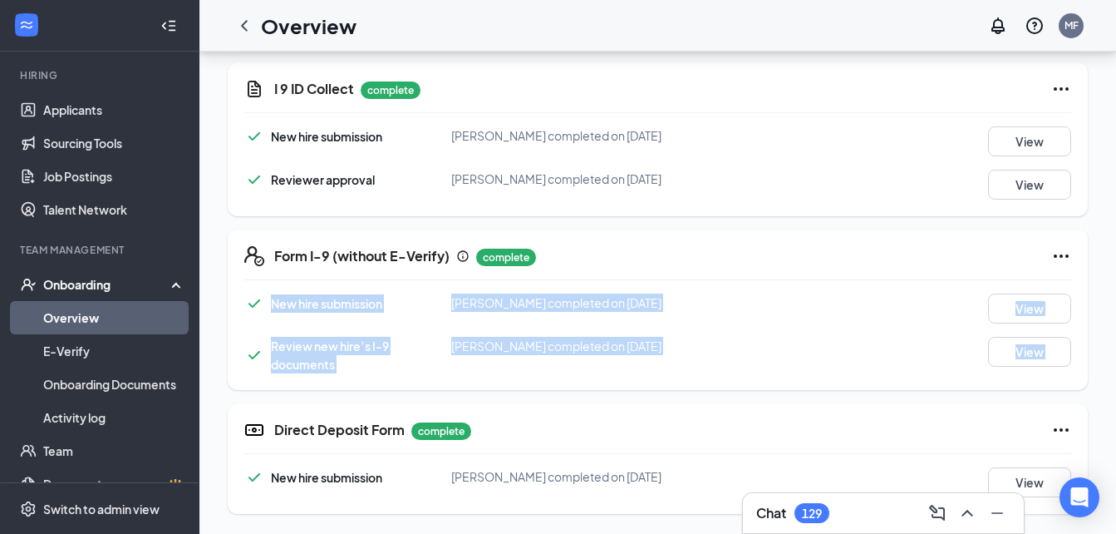
drag, startPoint x: 1114, startPoint y: 376, endPoint x: 1106, endPoint y: 278, distance: 97.5
click at [89, 117] on link "Applicants" at bounding box center [114, 109] width 142 height 33
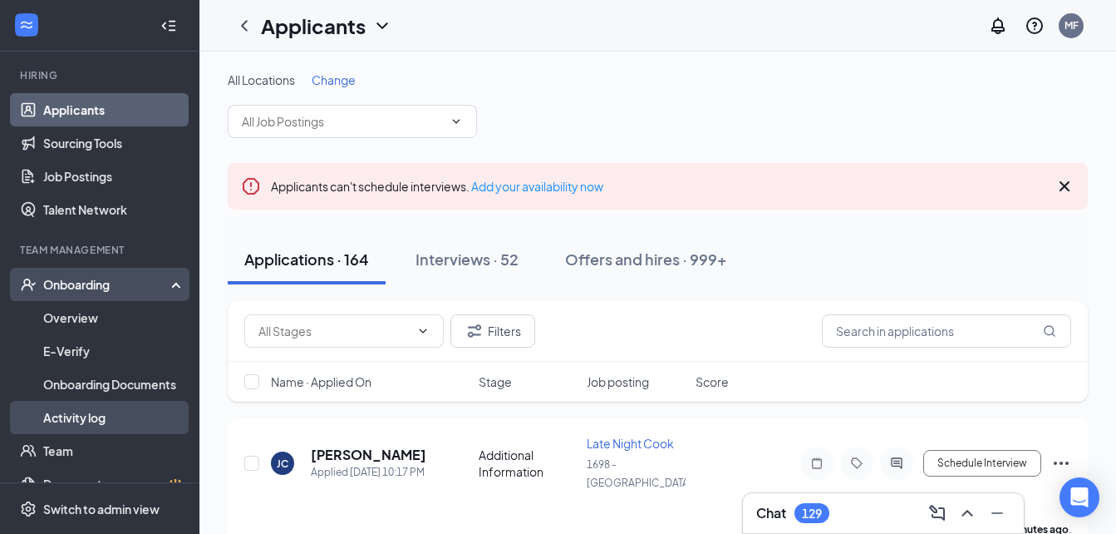
click at [107, 419] on link "Activity log" at bounding box center [114, 417] width 142 height 33
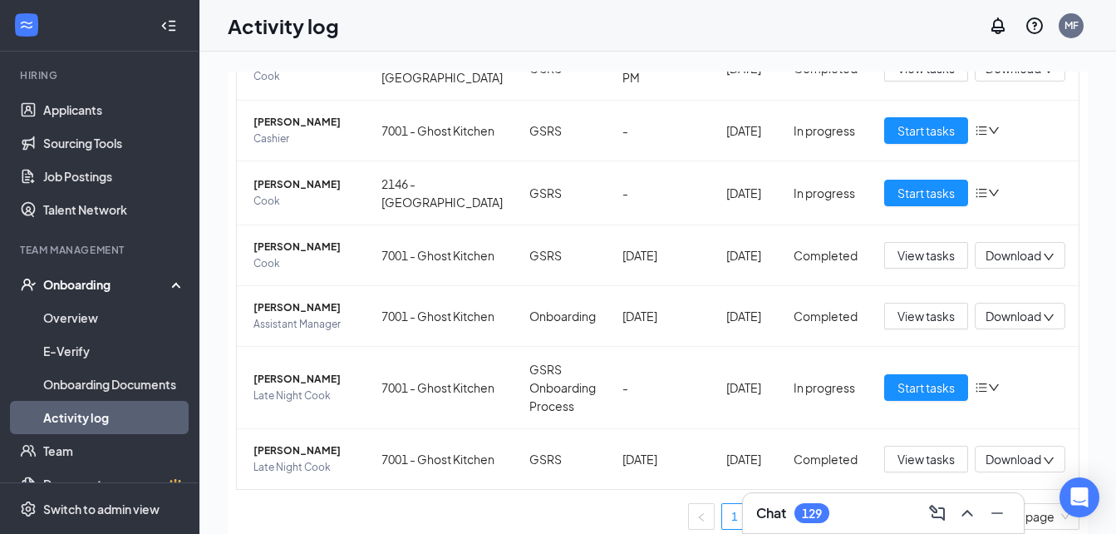
scroll to position [433, 0]
click at [899, 195] on span "Start tasks" at bounding box center [926, 193] width 57 height 18
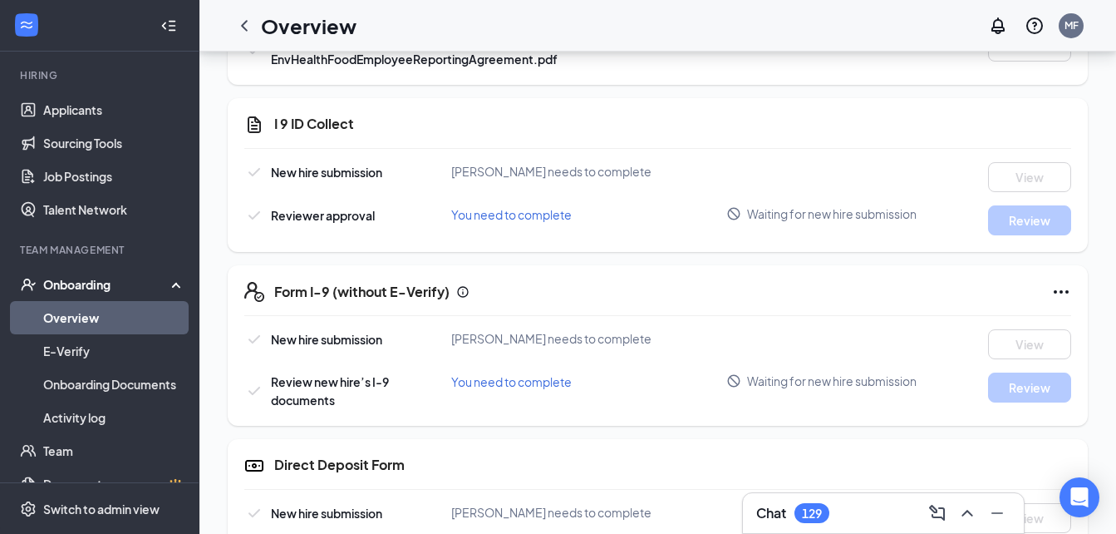
scroll to position [1066, 0]
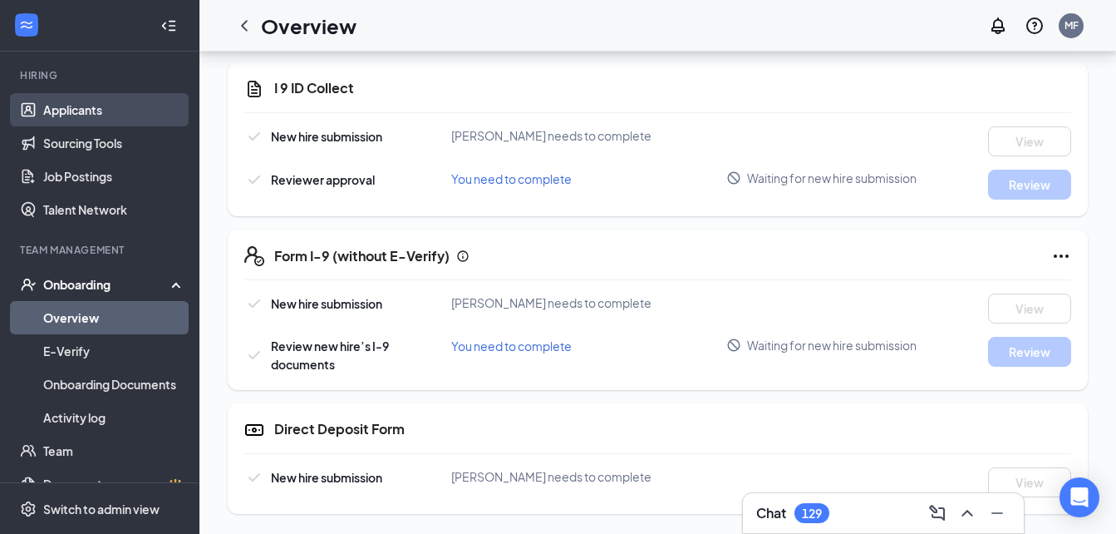
click at [63, 101] on link "Applicants" at bounding box center [114, 109] width 142 height 33
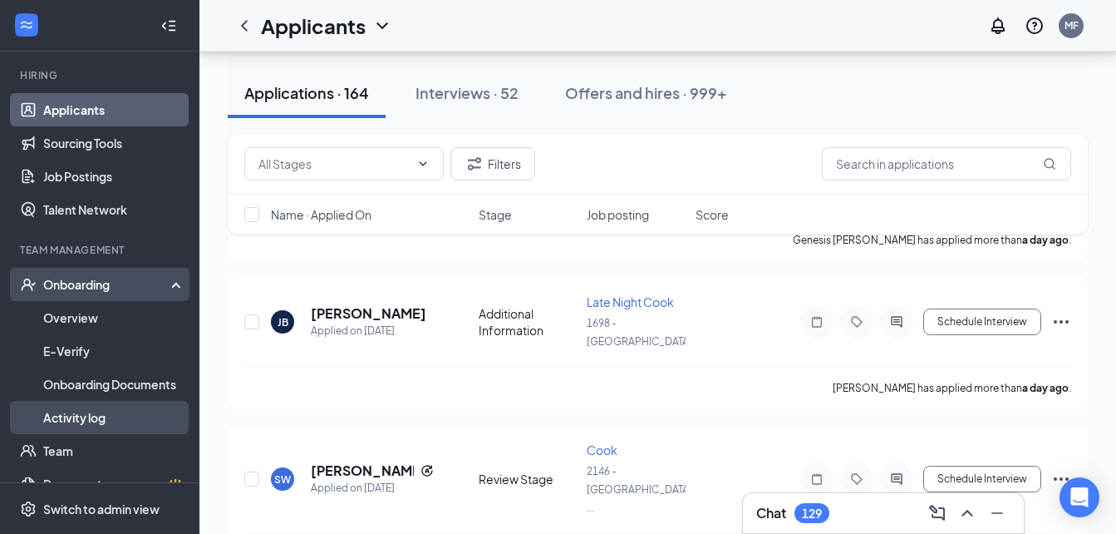
click at [87, 416] on link "Activity log" at bounding box center [114, 417] width 142 height 33
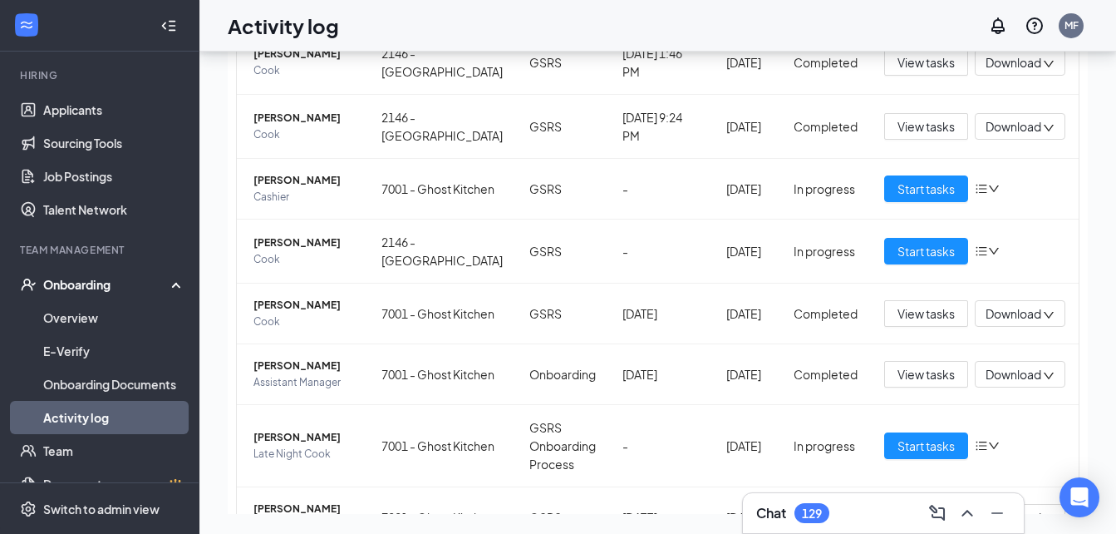
scroll to position [249, 0]
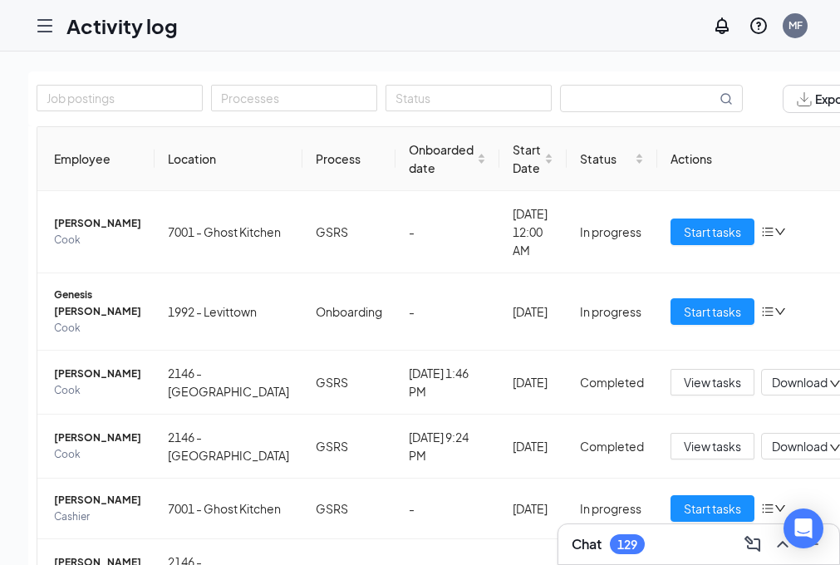
scroll to position [150, 0]
